Goal: Task Accomplishment & Management: Complete application form

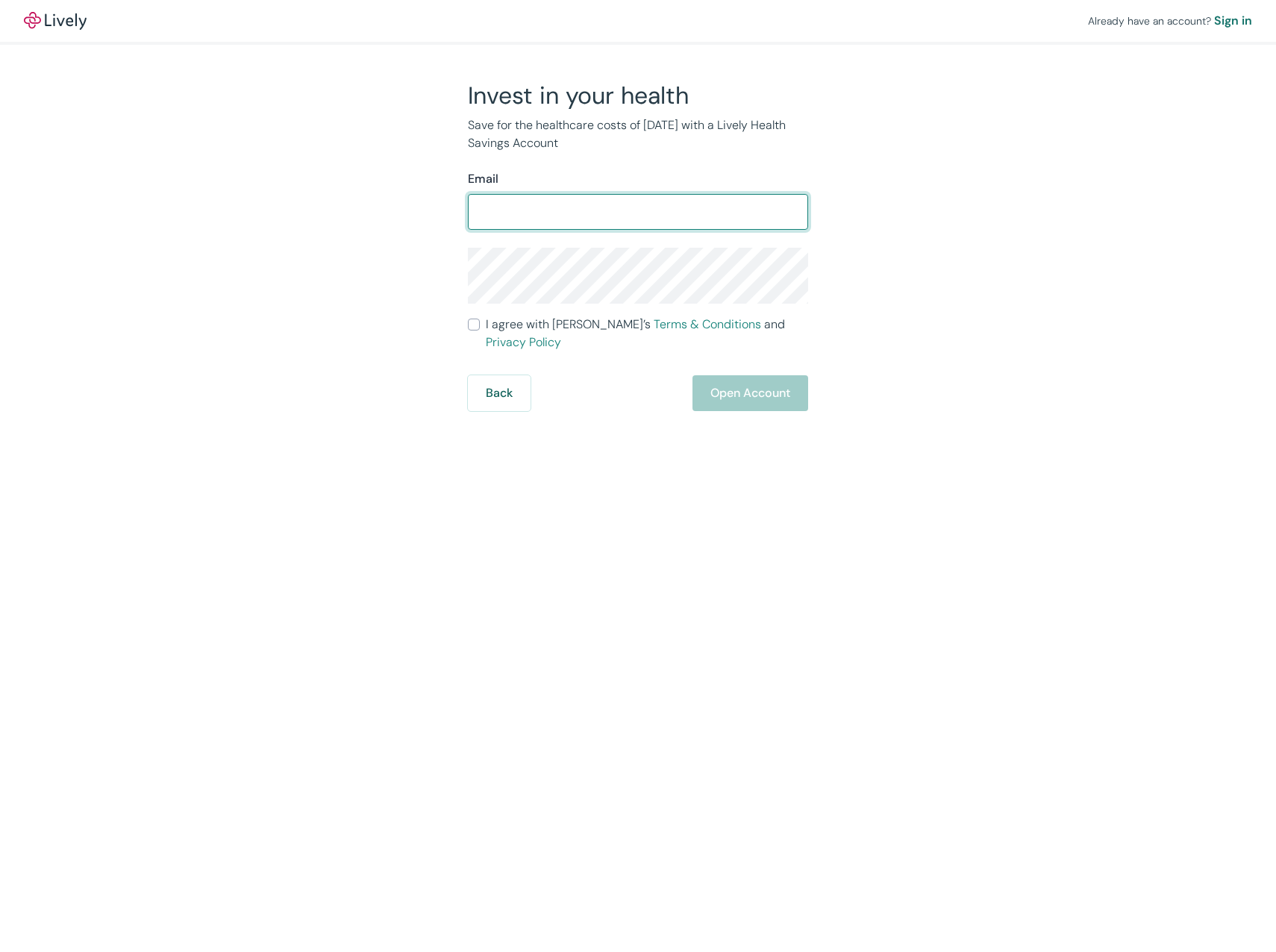
click at [543, 205] on input "Email" at bounding box center [638, 212] width 340 height 30
type input "[EMAIL_ADDRESS][DOMAIN_NAME]"
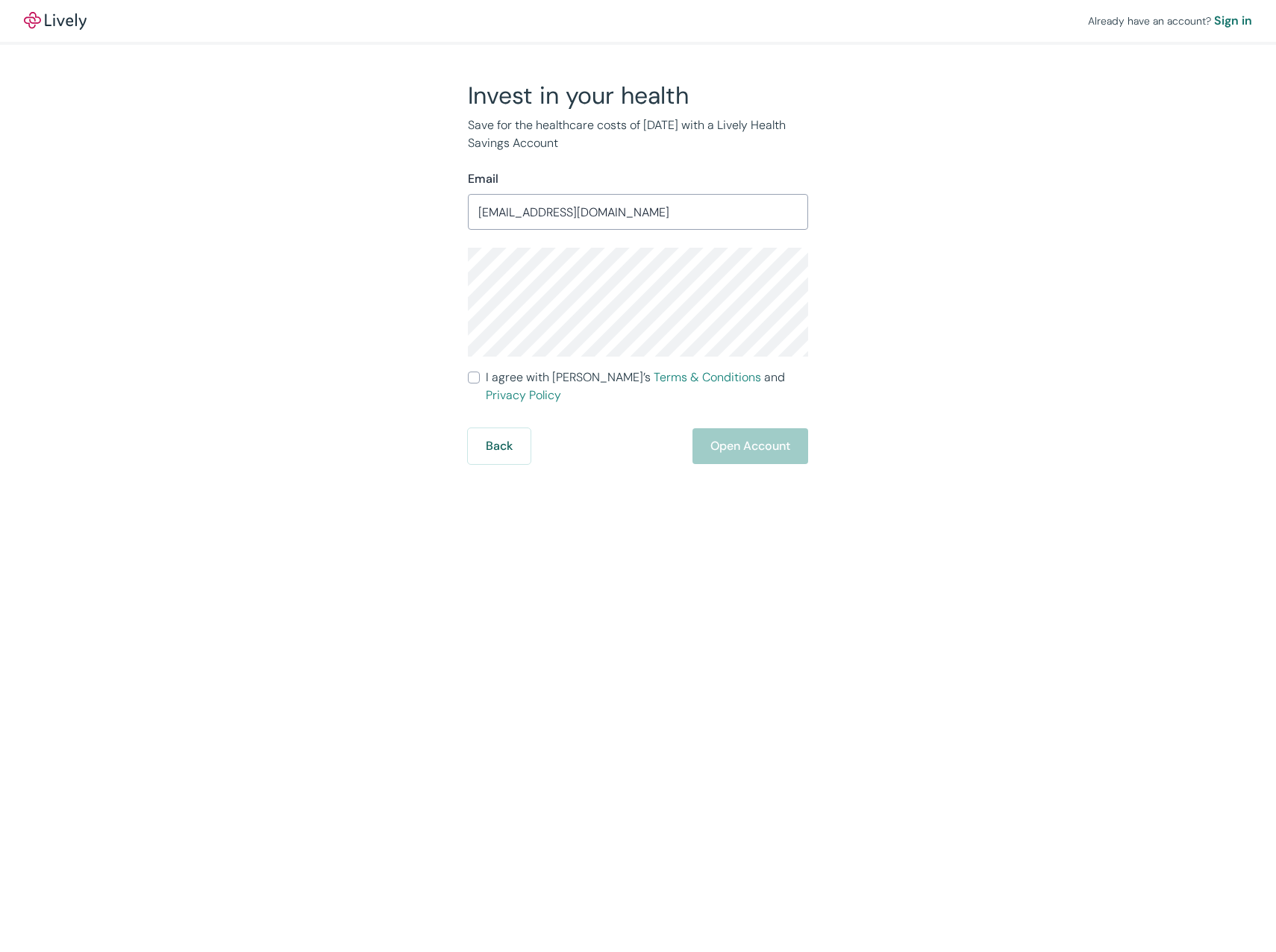
click at [0, 952] on nordpass-autofill-portal at bounding box center [0, 952] width 0 height 0
click at [476, 387] on form "Email [EMAIL_ADDRESS][DOMAIN_NAME] ​ I agree with Lively’s Terms & Conditions a…" at bounding box center [638, 317] width 340 height 295
click at [473, 380] on input "I agree with Lively’s Terms & Conditions and Privacy Policy" at bounding box center [474, 378] width 12 height 12
checkbox input "true"
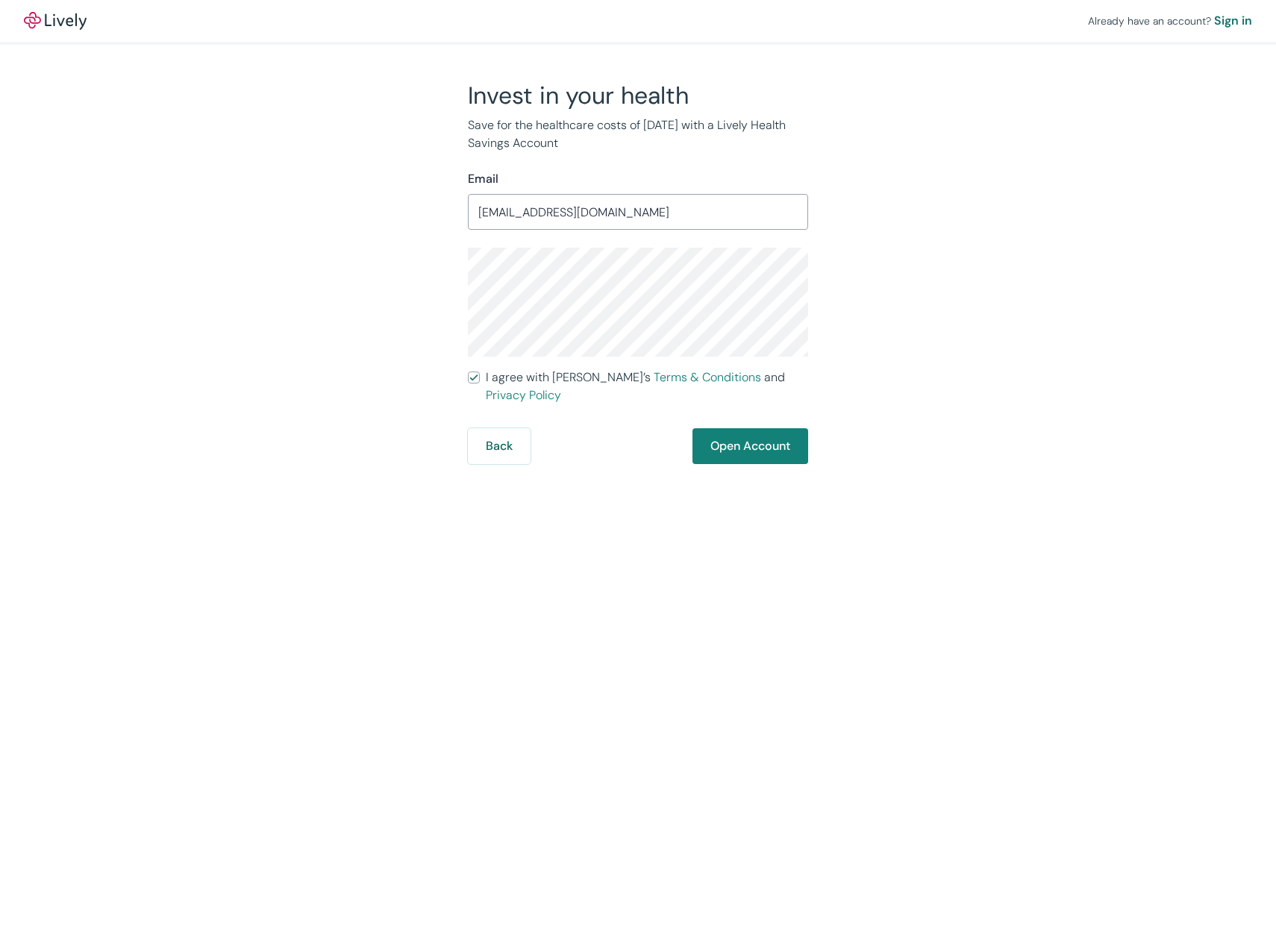
click at [0, 952] on nordpass-portal at bounding box center [0, 952] width 0 height 0
click at [747, 428] on button "Open Account" at bounding box center [750, 446] width 116 height 36
